Goal: Task Accomplishment & Management: Use online tool/utility

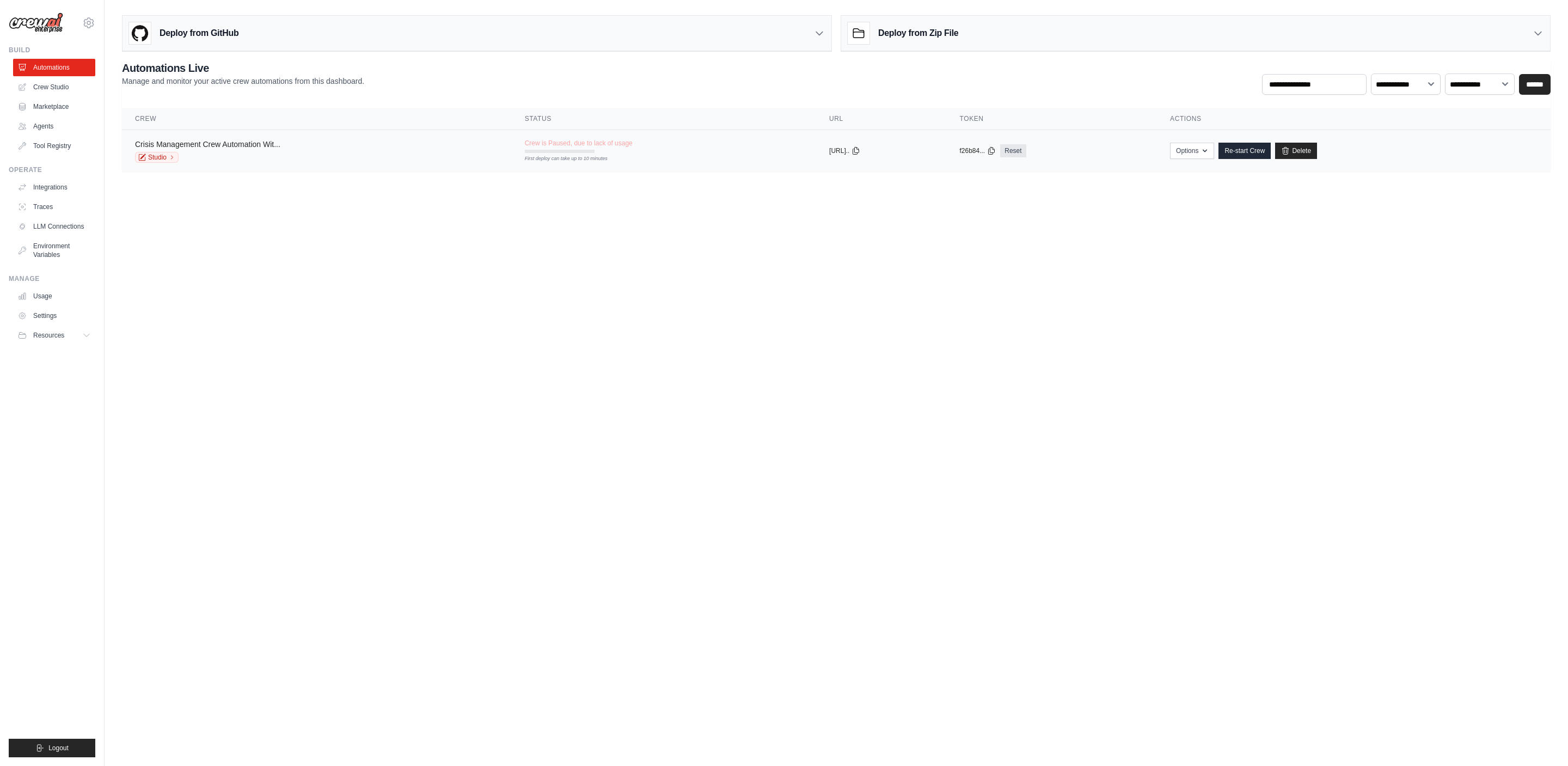
click at [249, 147] on link "Crisis Management Crew Automation Wit..." at bounding box center [207, 144] width 145 height 9
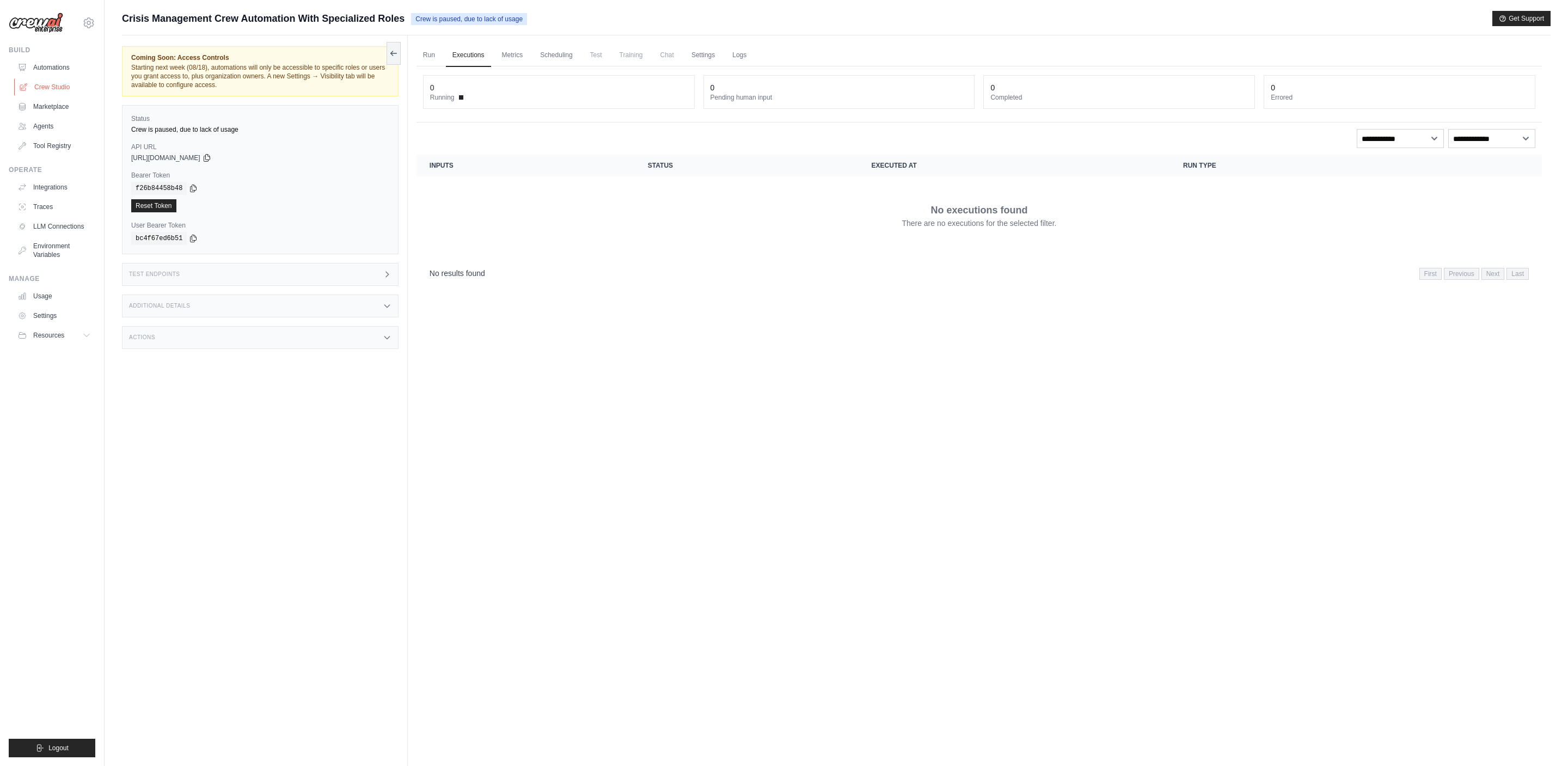
click at [60, 85] on link "Crew Studio" at bounding box center [55, 87] width 82 height 17
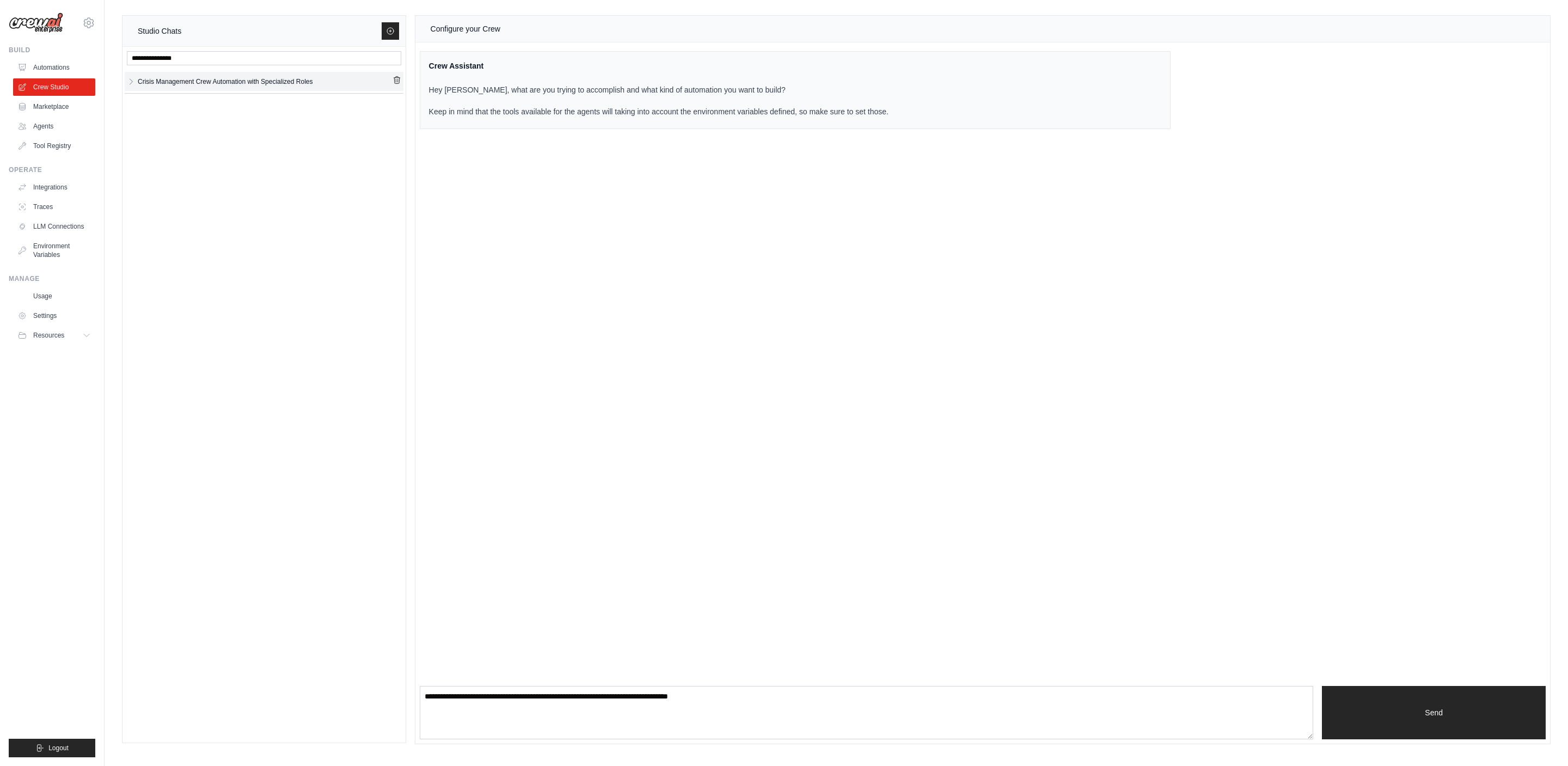
click at [241, 77] on link "Crisis Management Crew Automation with Specialized Roles" at bounding box center [263, 81] width 257 height 15
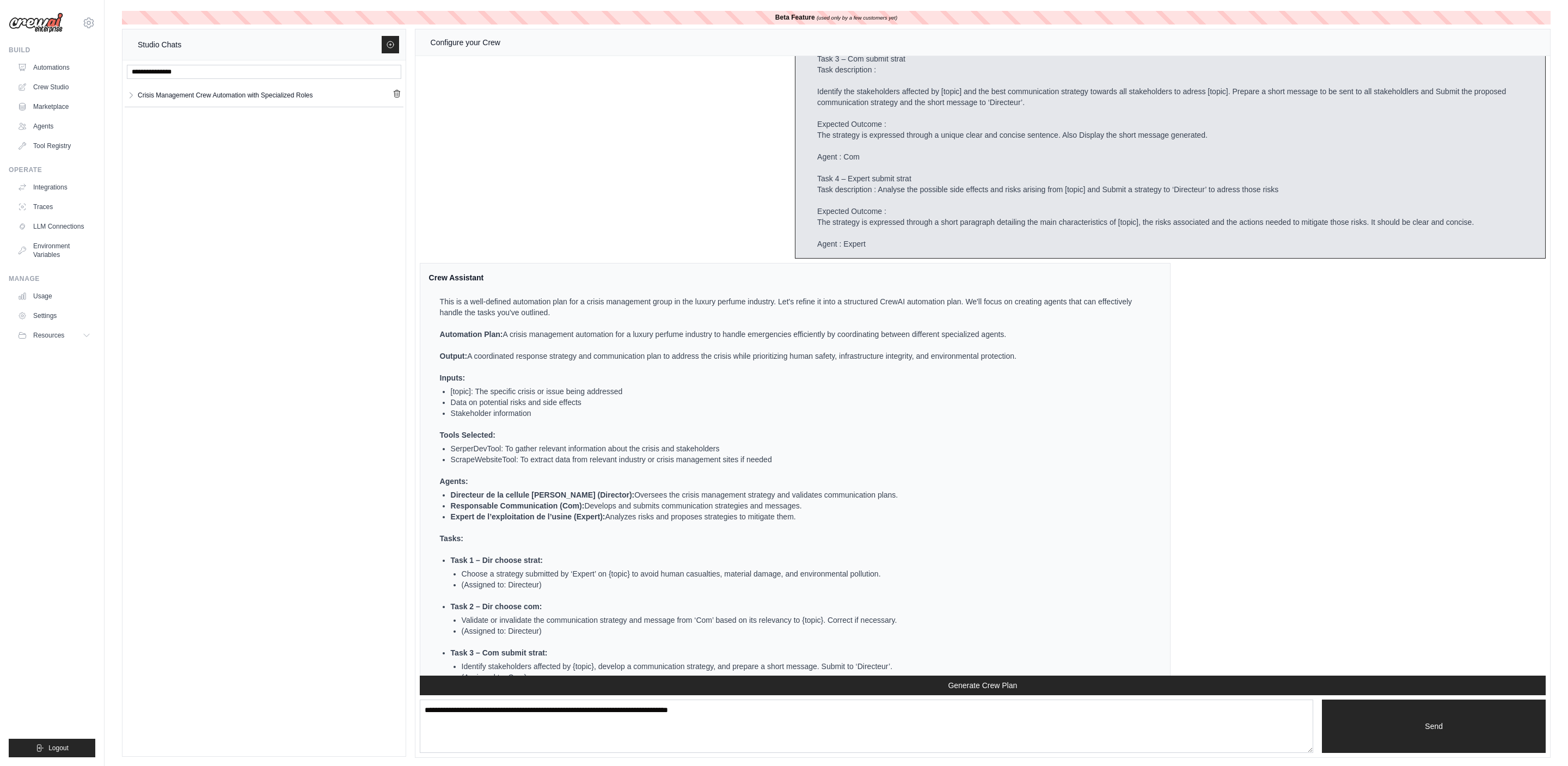
scroll to position [464, 0]
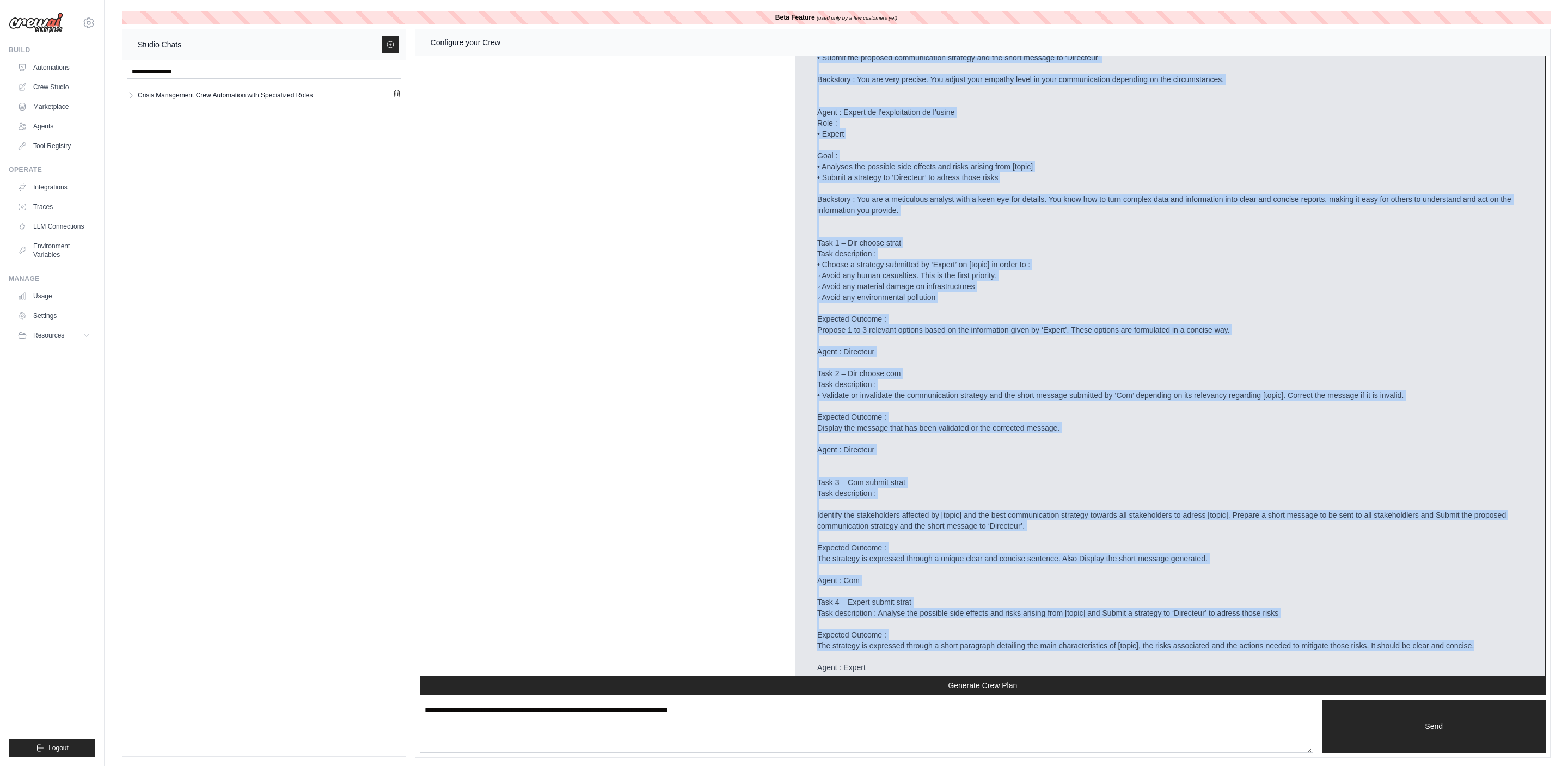
drag, startPoint x: 416, startPoint y: 64, endPoint x: 948, endPoint y: 659, distance: 798.2
click at [948, 659] on div "Crew Assistant Hey there, what are you trying to accomplish and what kind of au…" at bounding box center [983, 366] width 1134 height 620
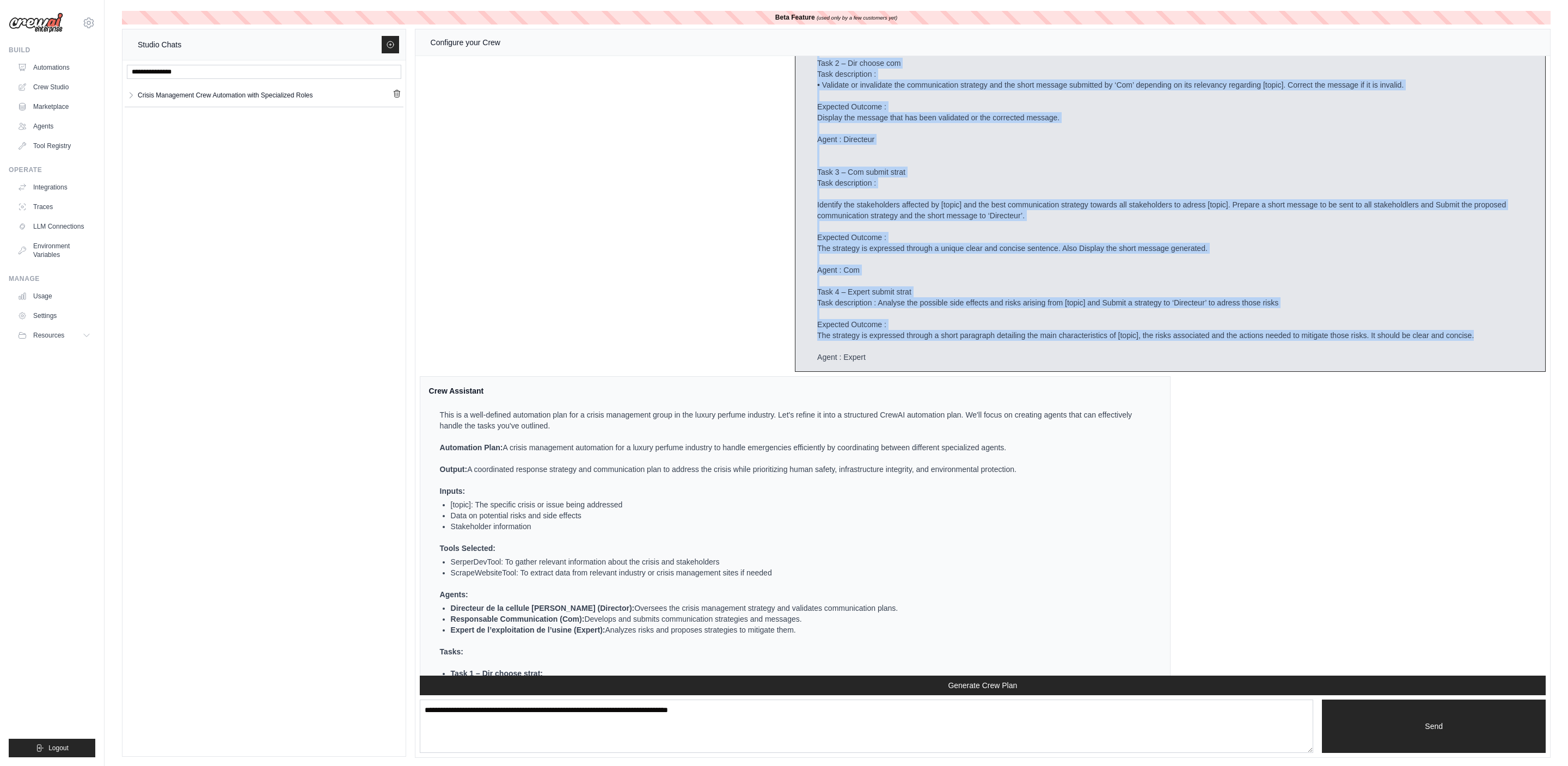
scroll to position [780, 0]
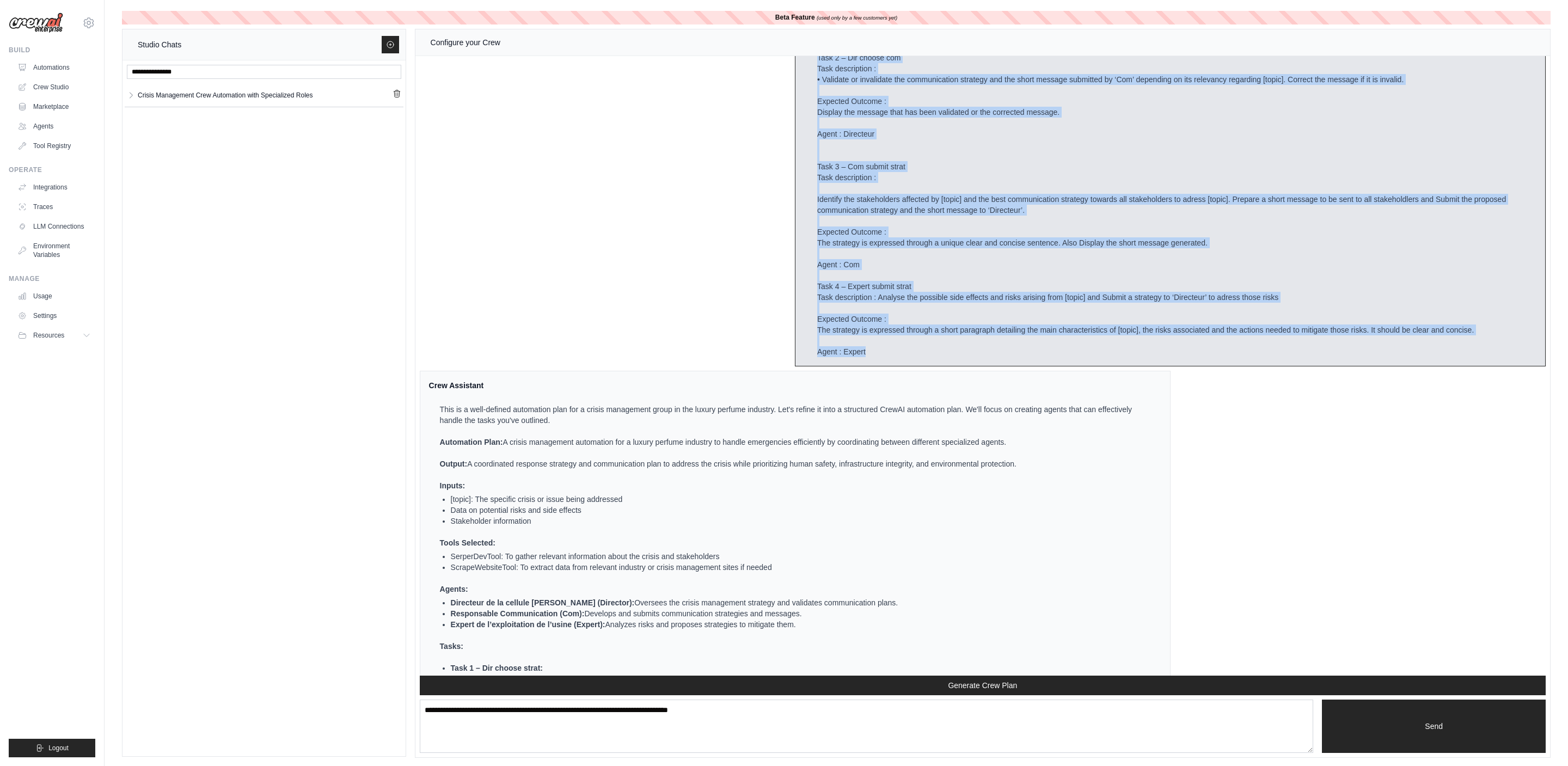
click at [606, 283] on div "Crew Assistant Hey there, what are you trying to accomplish and what kind of au…" at bounding box center [983, 366] width 1134 height 620
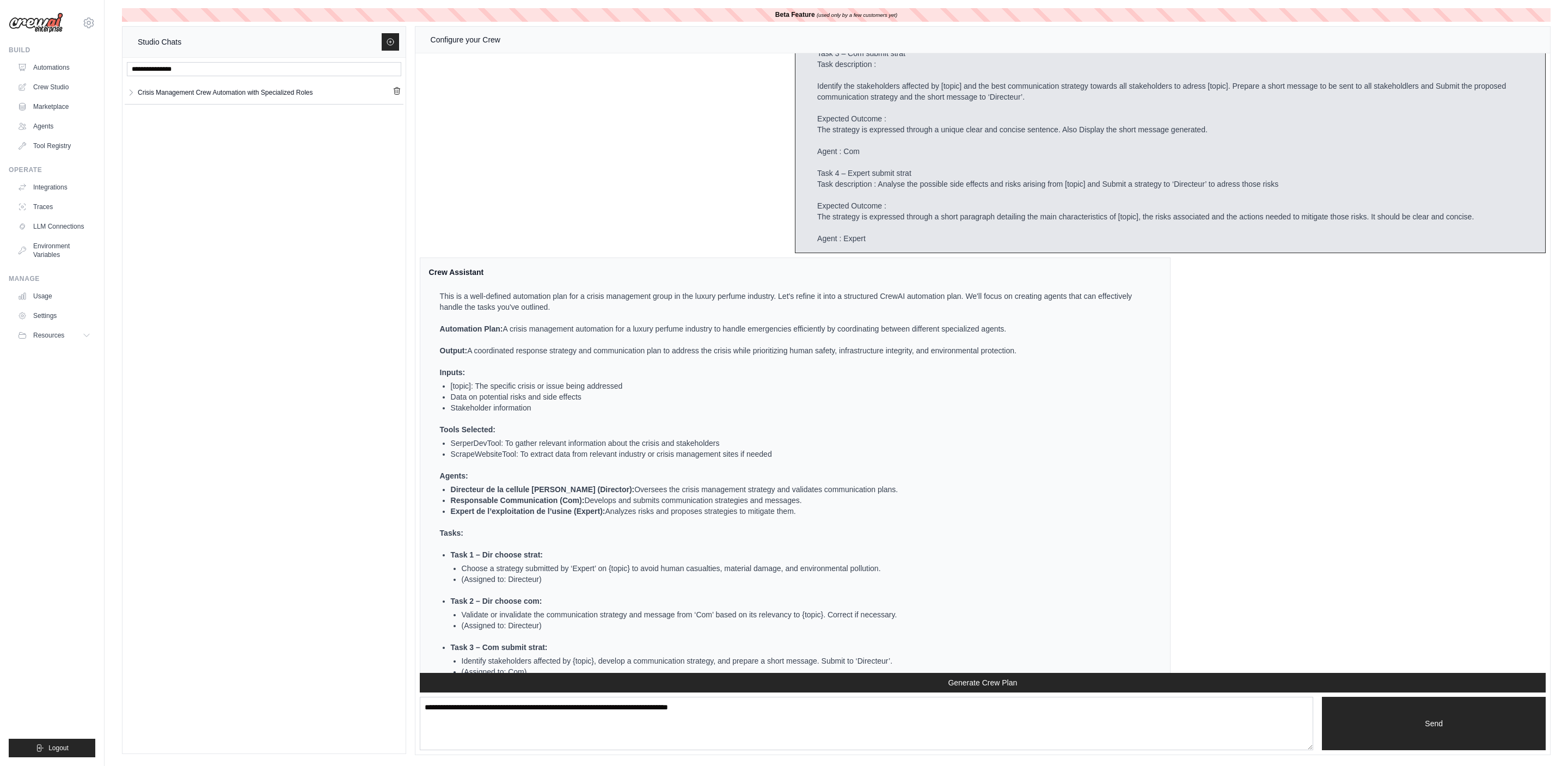
scroll to position [891, 0]
click at [411, 152] on div "Studio Chats Crisis Management Crew Automation with Specialized Roles Crisis Ma…" at bounding box center [836, 390] width 1429 height 729
